Goal: Task Accomplishment & Management: Manage account settings

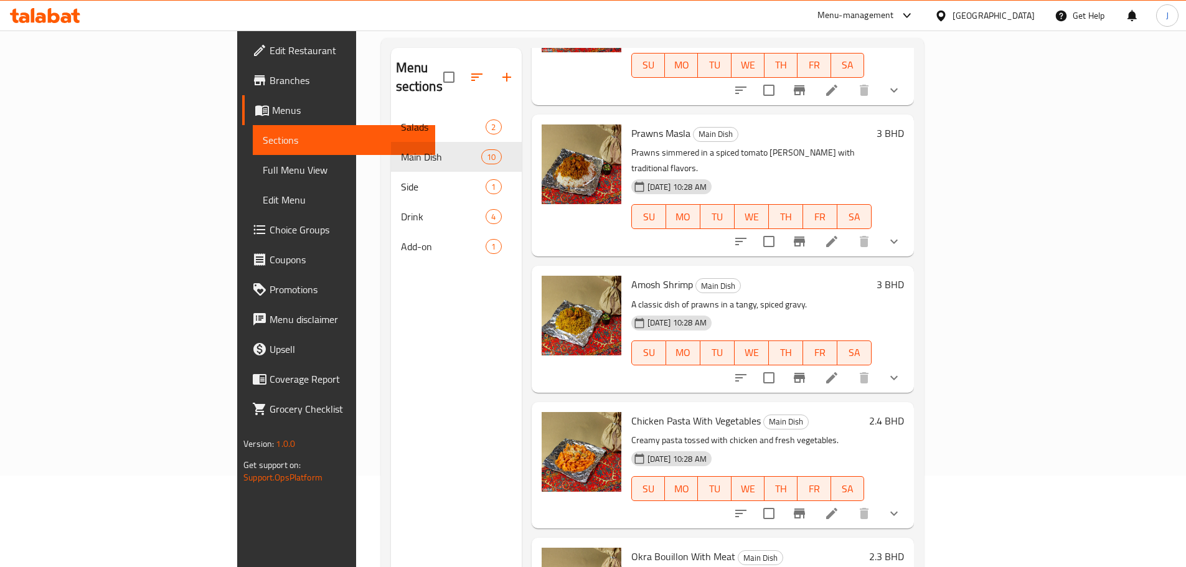
scroll to position [174, 0]
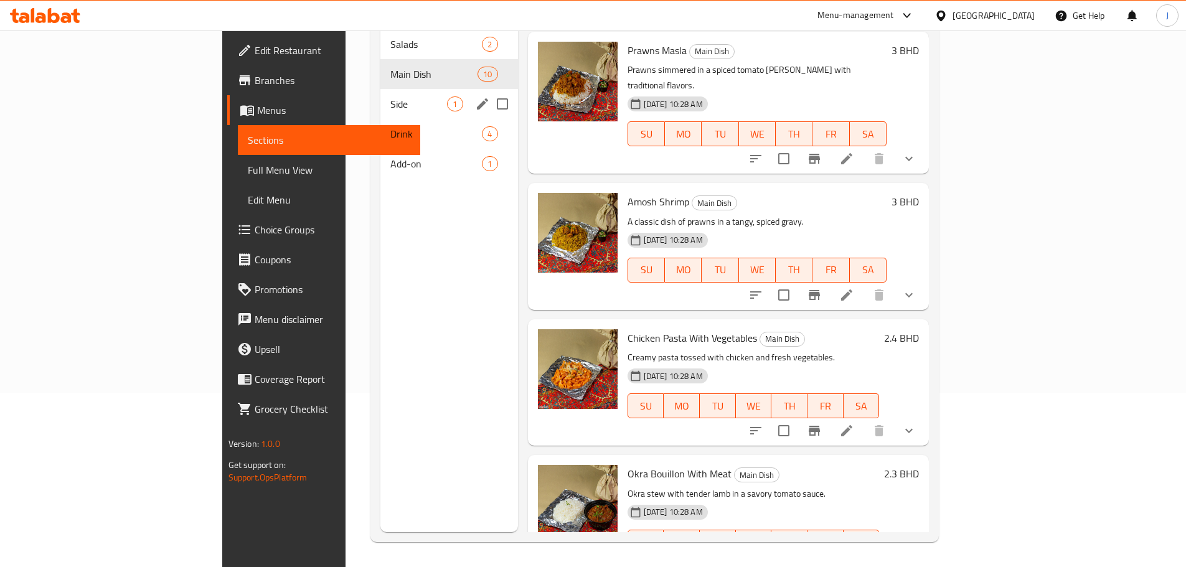
click at [390, 96] on span "Side" at bounding box center [418, 103] width 57 height 15
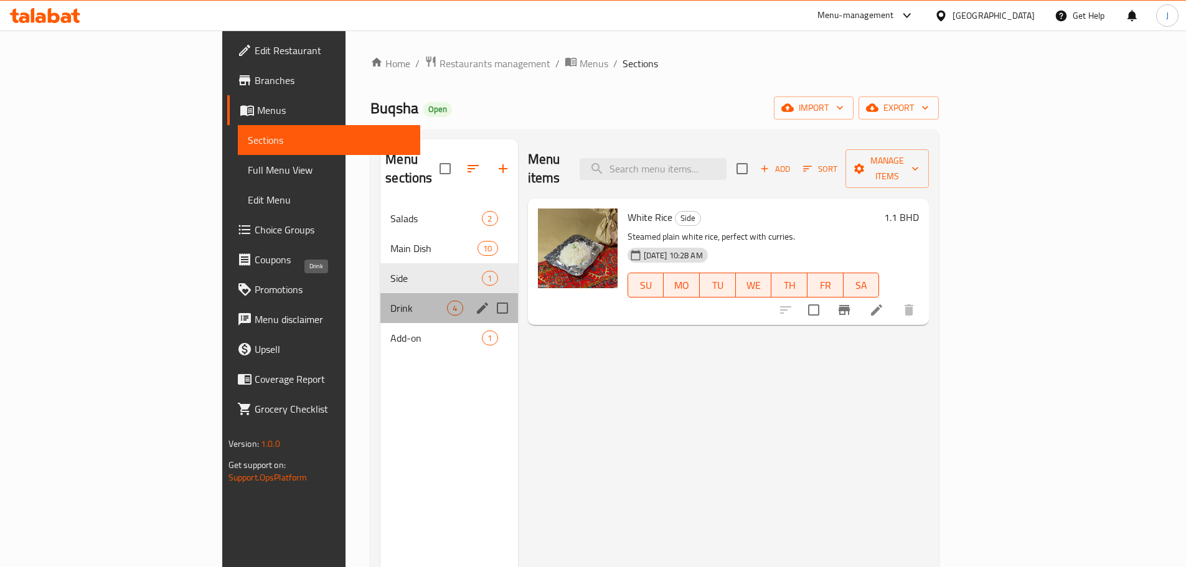
click at [390, 301] on span "Drink" at bounding box center [418, 308] width 57 height 15
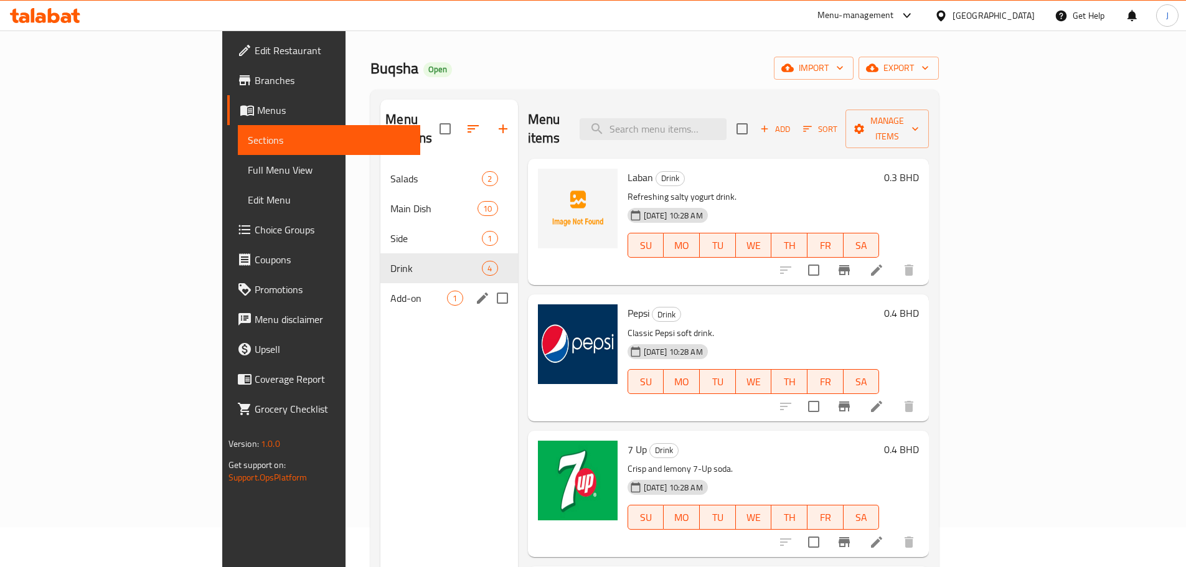
scroll to position [62, 0]
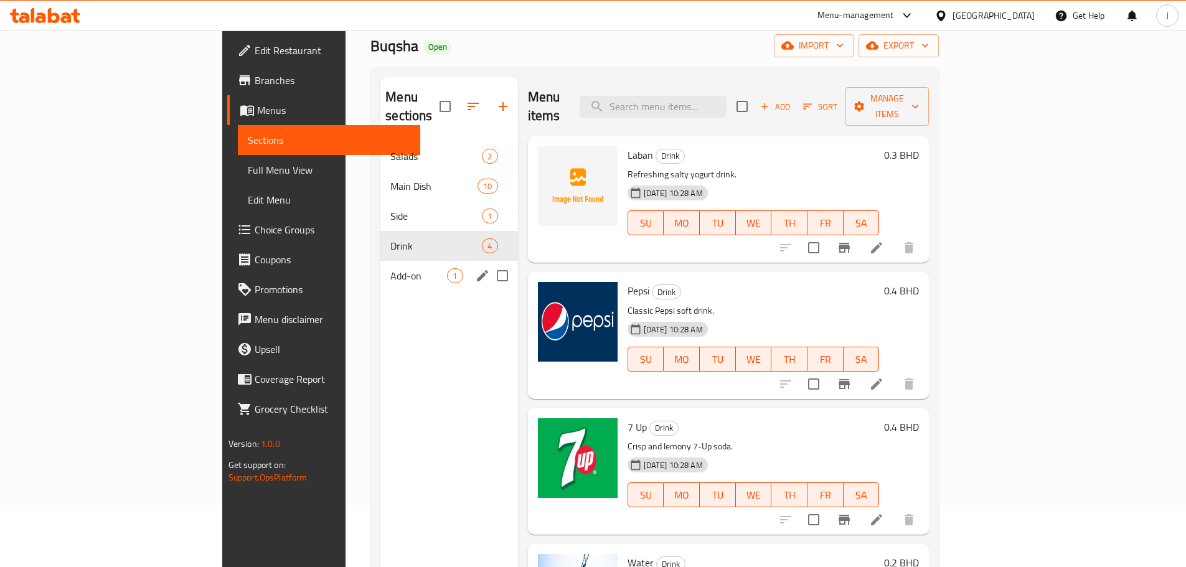
click at [390, 268] on span "Add-on" at bounding box center [418, 275] width 57 height 15
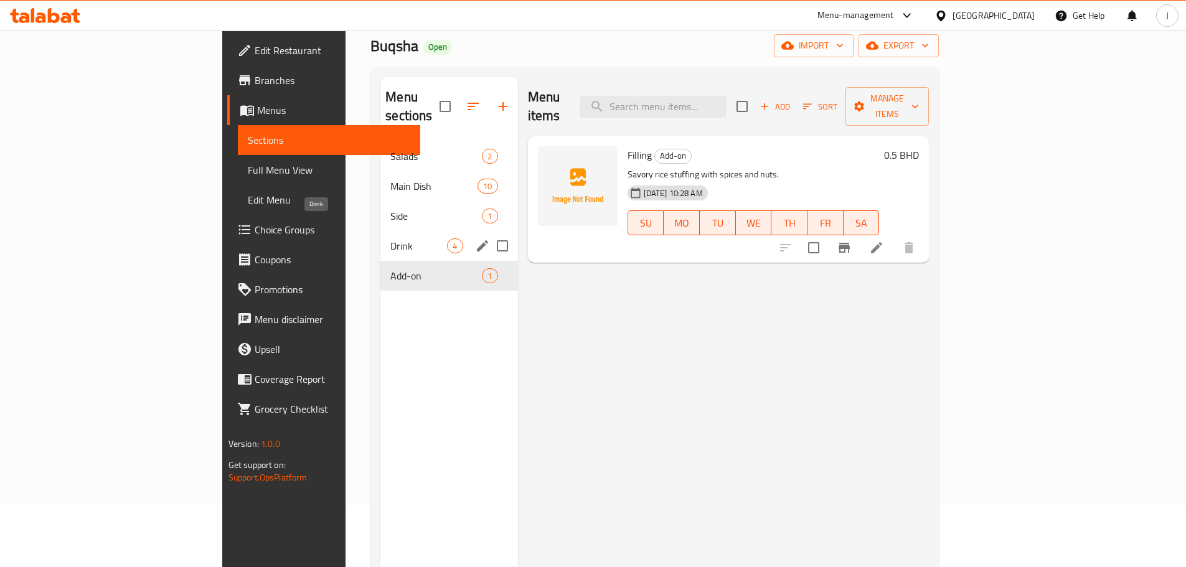
click at [390, 238] on span "Drink" at bounding box center [418, 245] width 57 height 15
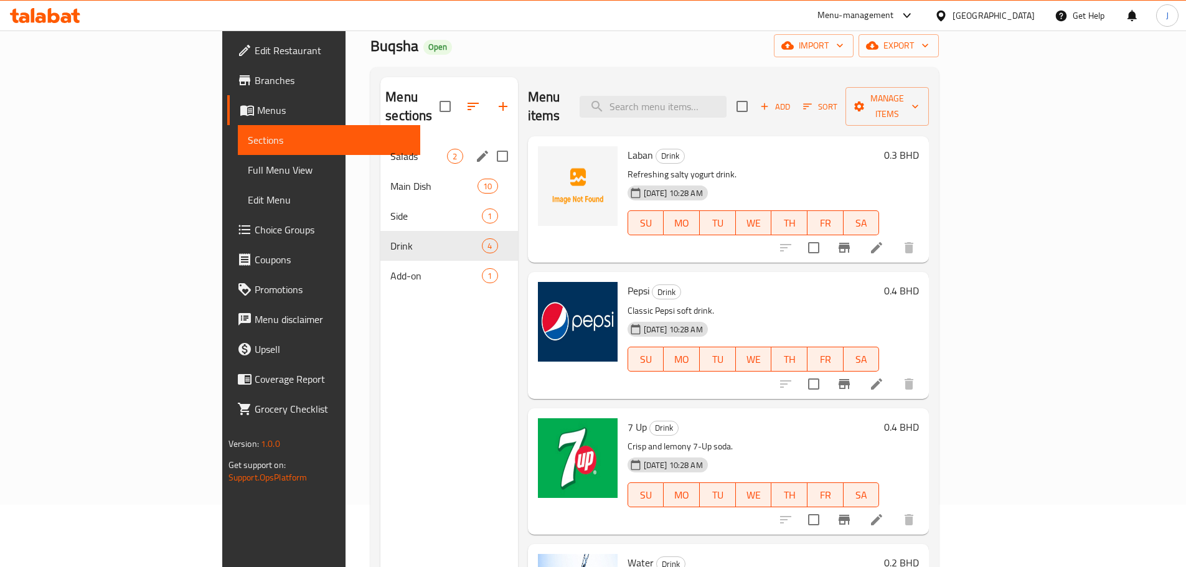
click at [380, 150] on div "Salads 2" at bounding box center [448, 156] width 137 height 30
